Goal: Task Accomplishment & Management: Use online tool/utility

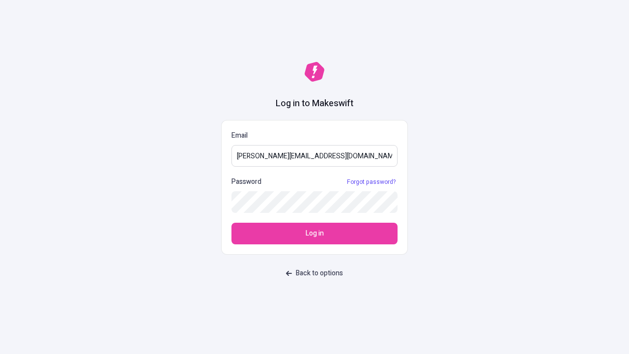
type input "sasha+test-ui@makeswift.com"
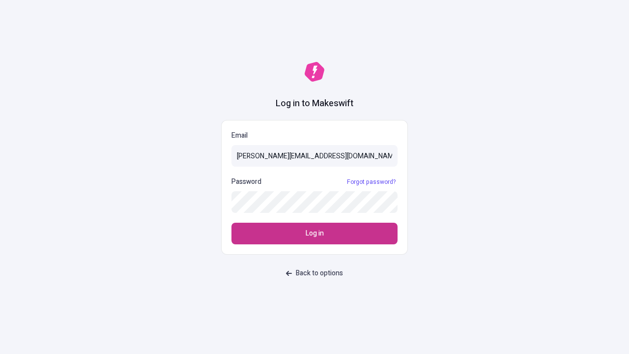
click at [315, 234] on span "Log in" at bounding box center [315, 233] width 18 height 11
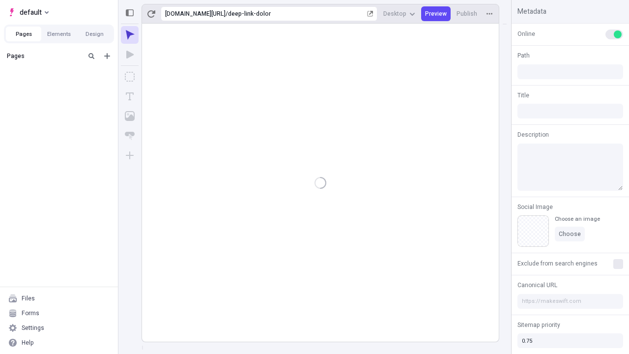
type input "/deep-link-dolor"
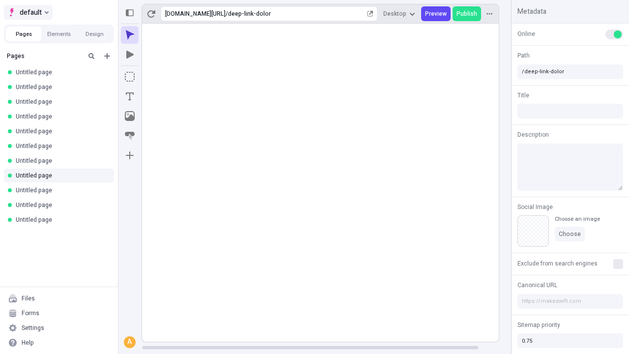
click at [28, 12] on span "default" at bounding box center [31, 12] width 22 height 12
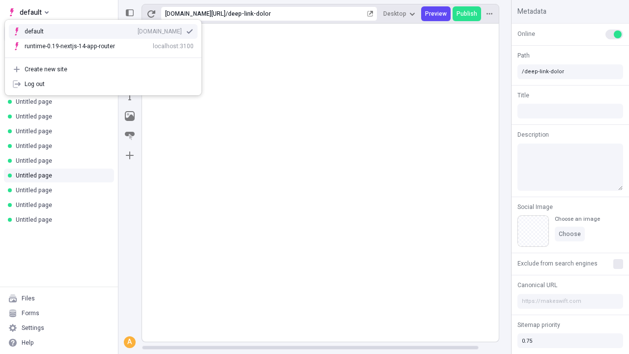
click at [138, 29] on div "[DOMAIN_NAME]" at bounding box center [160, 32] width 44 height 8
click at [107, 56] on icon "Add new" at bounding box center [107, 56] width 6 height 6
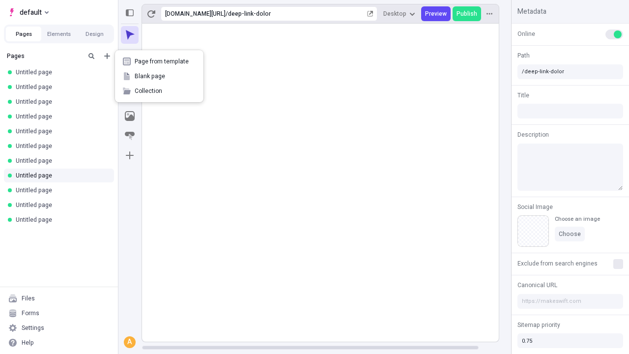
click at [159, 76] on span "Blank page" at bounding box center [165, 76] width 61 height 8
type input "/deep-link-acidus"
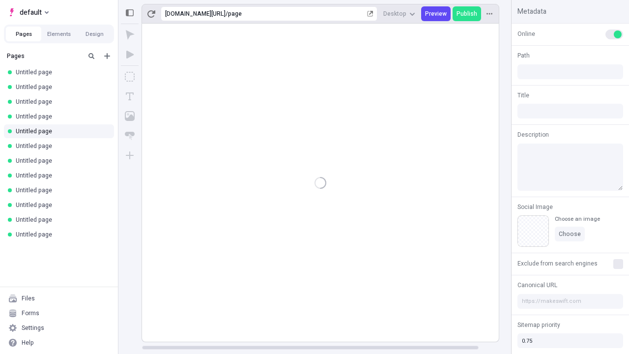
type input "/page"
